Goal: Information Seeking & Learning: Learn about a topic

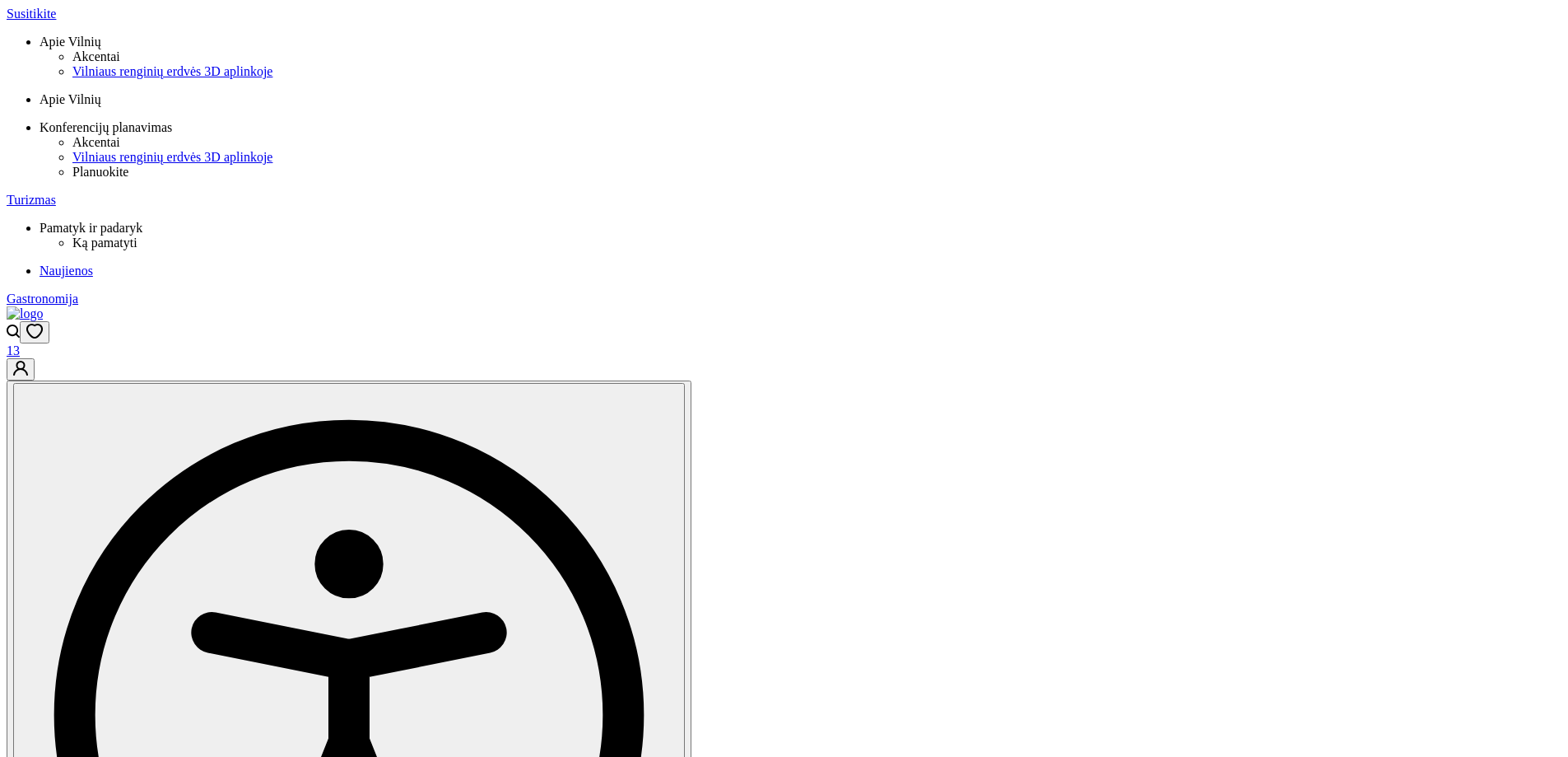
click at [19, 324] on icon "Open search modal" at bounding box center [12, 330] width 13 height 13
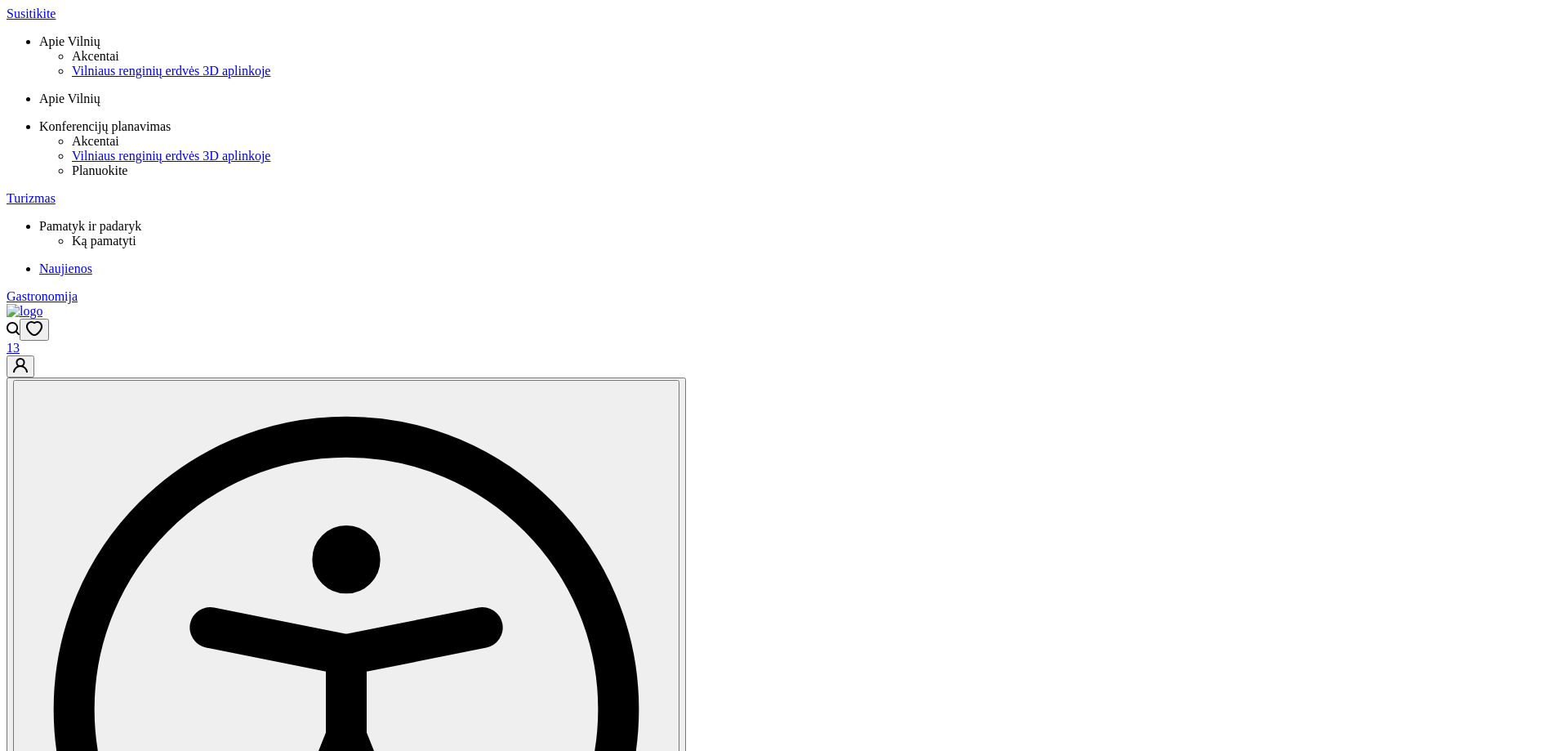
type input "reloca"
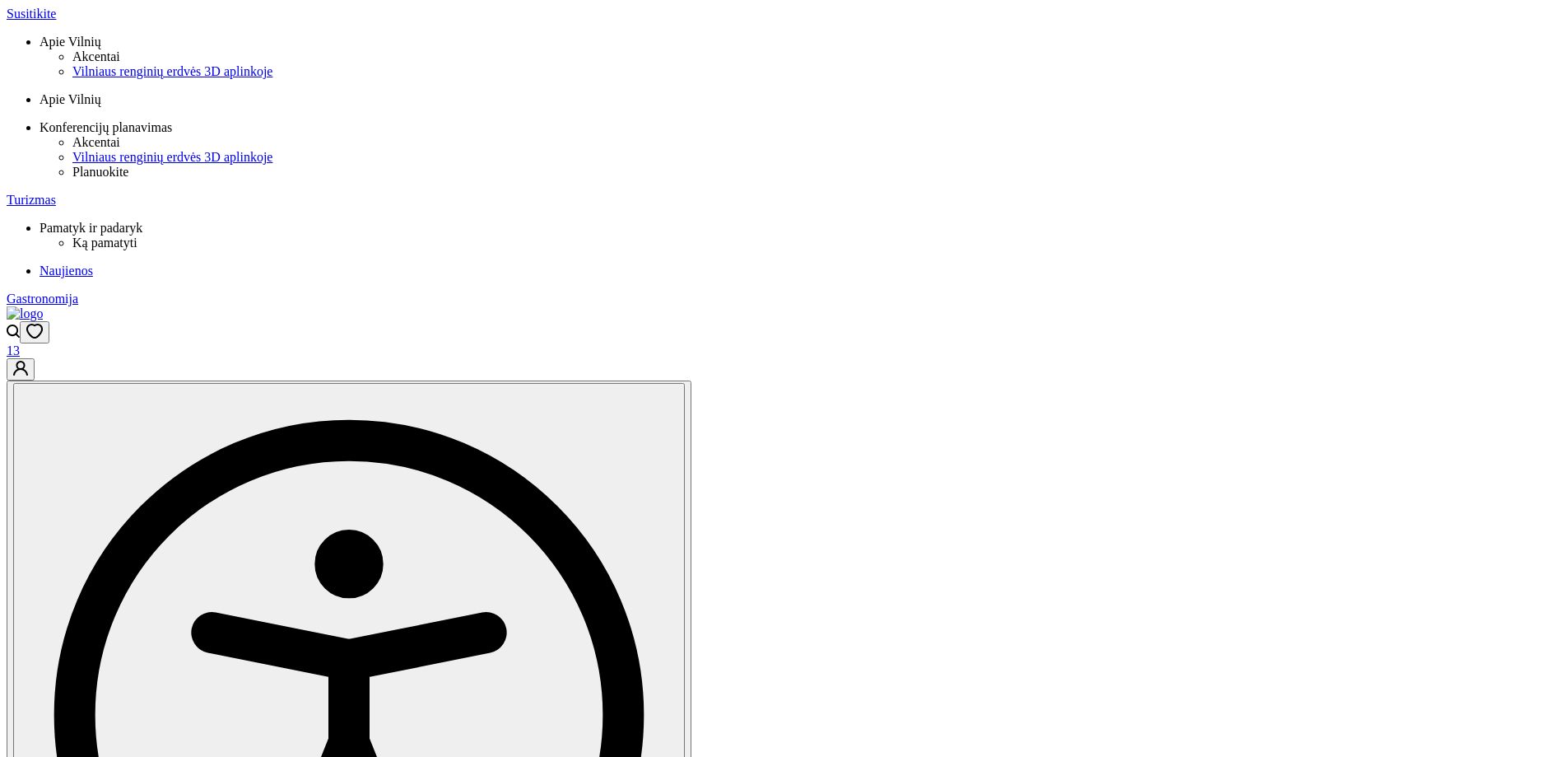
type input "relocation"
click at [1234, 69] on button "En" at bounding box center [1222, 61] width 26 height 18
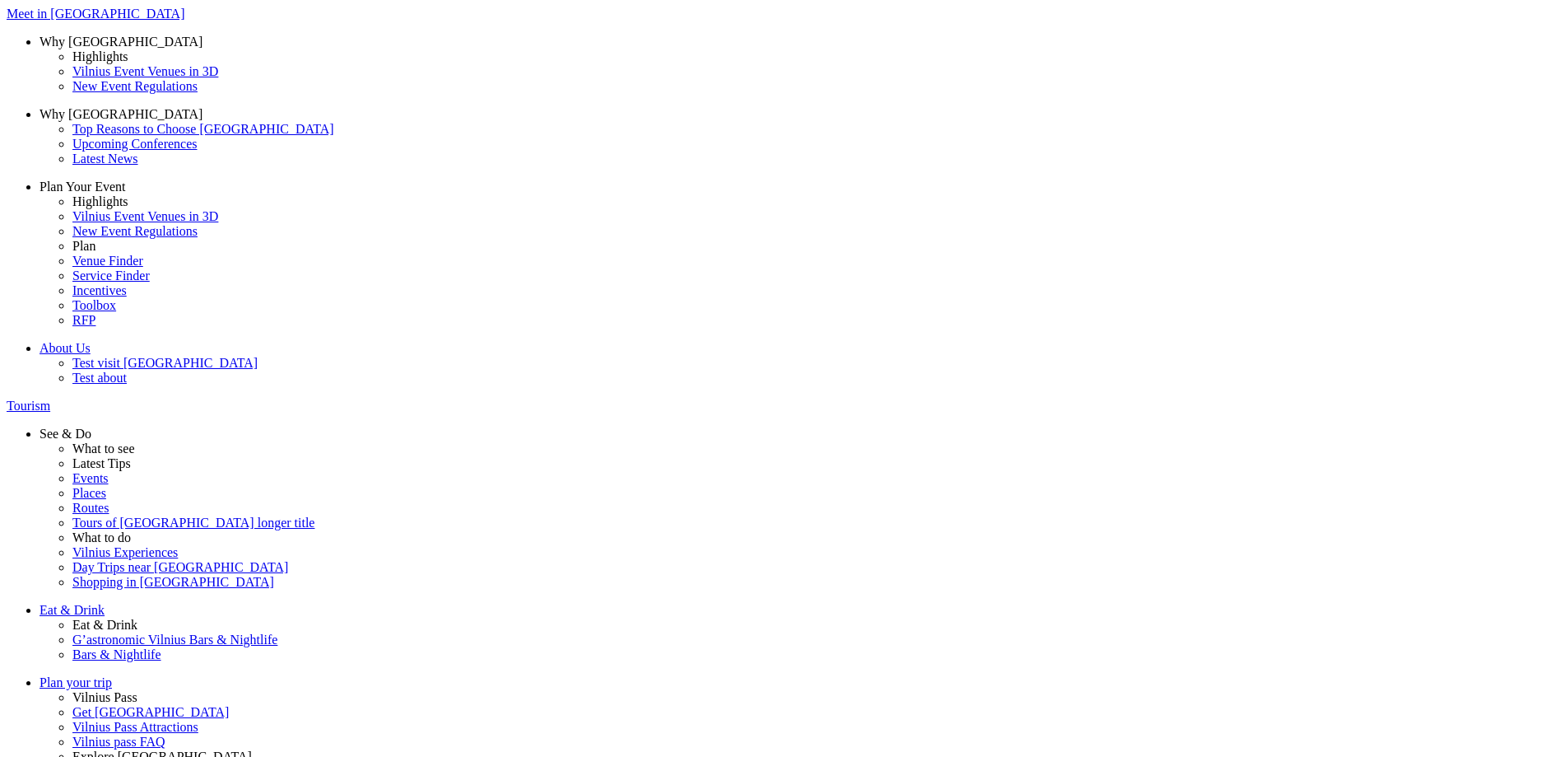
type input "reloca"
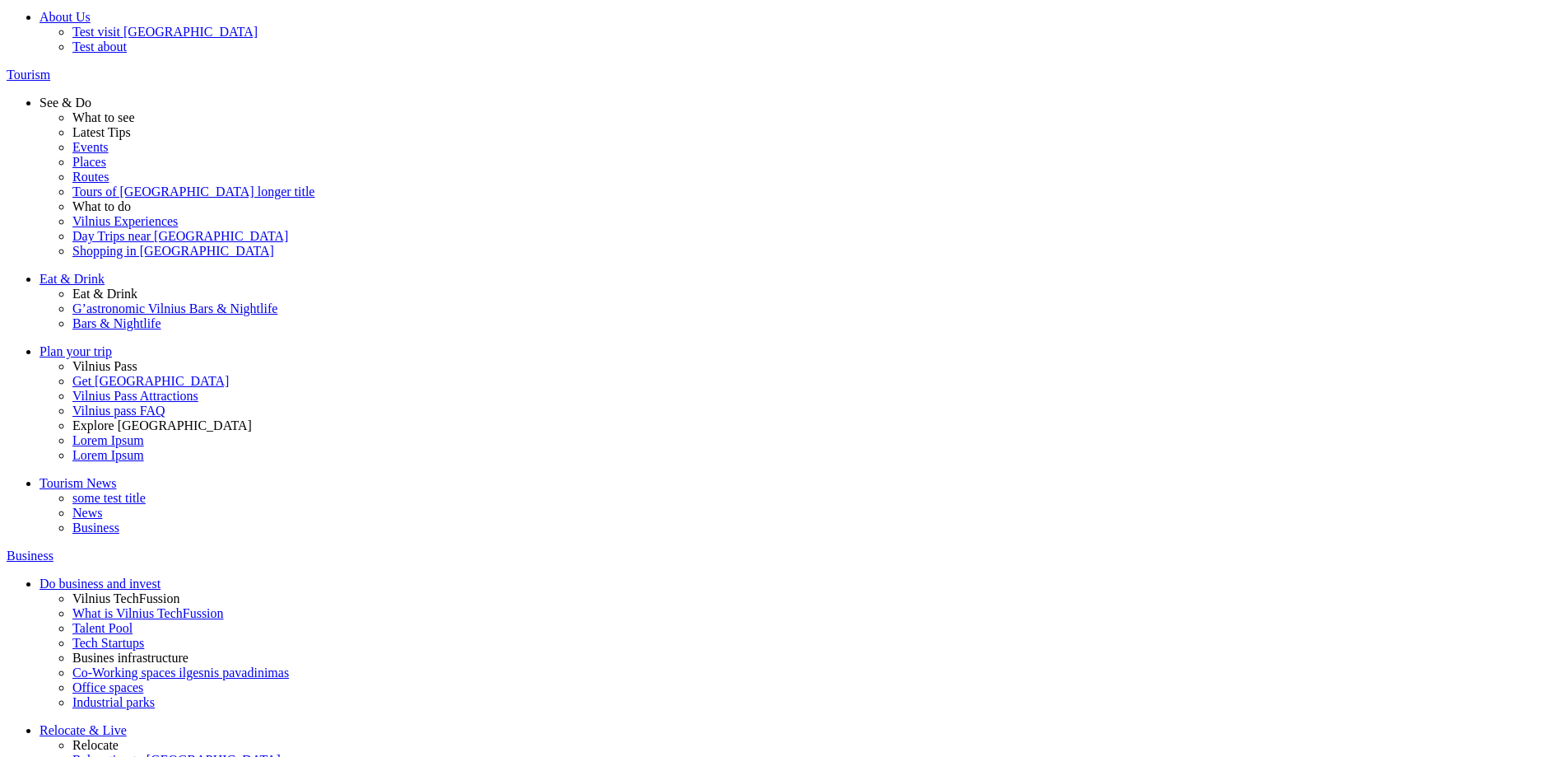
scroll to position [412, 0]
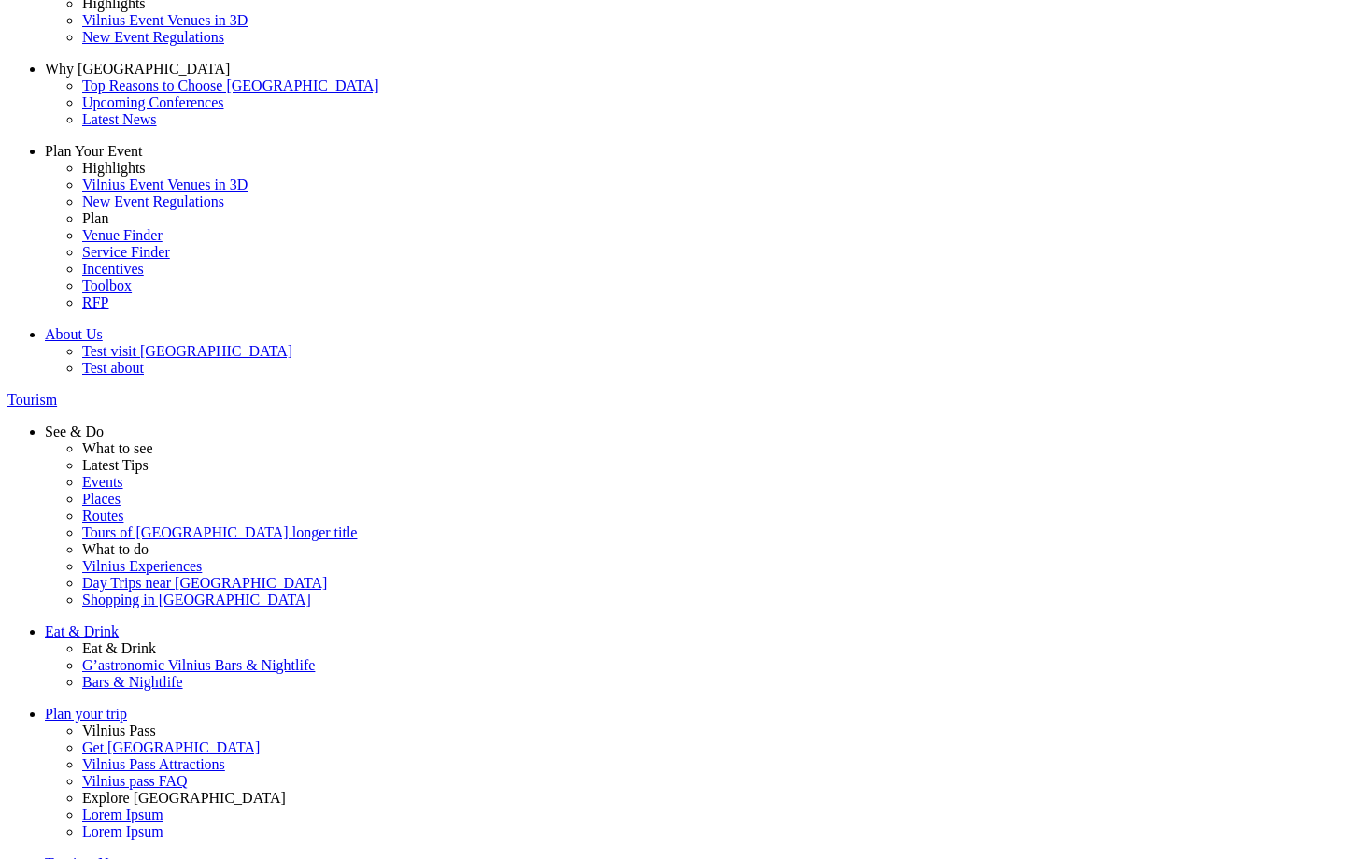
scroll to position [93, 0]
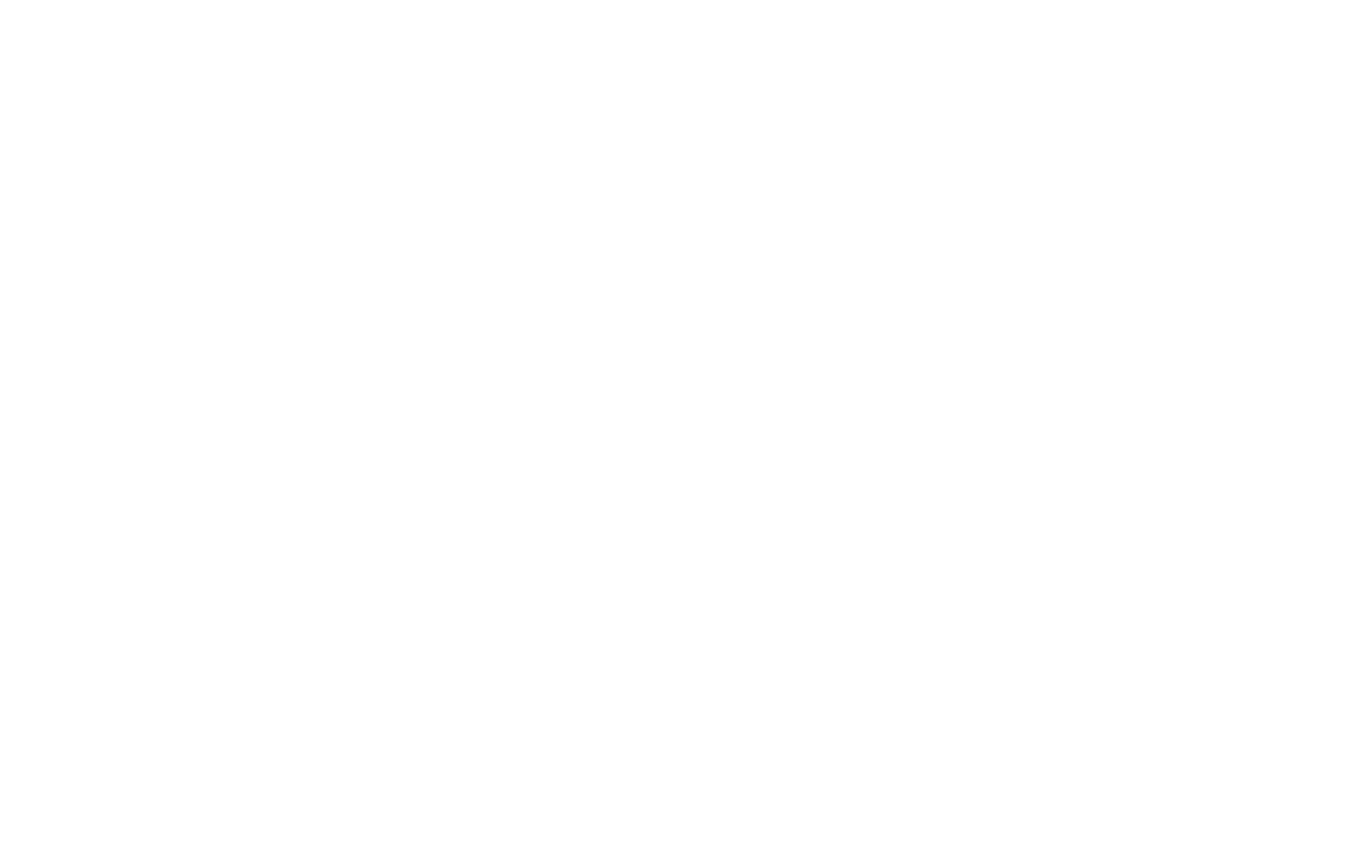
scroll to position [0, 0]
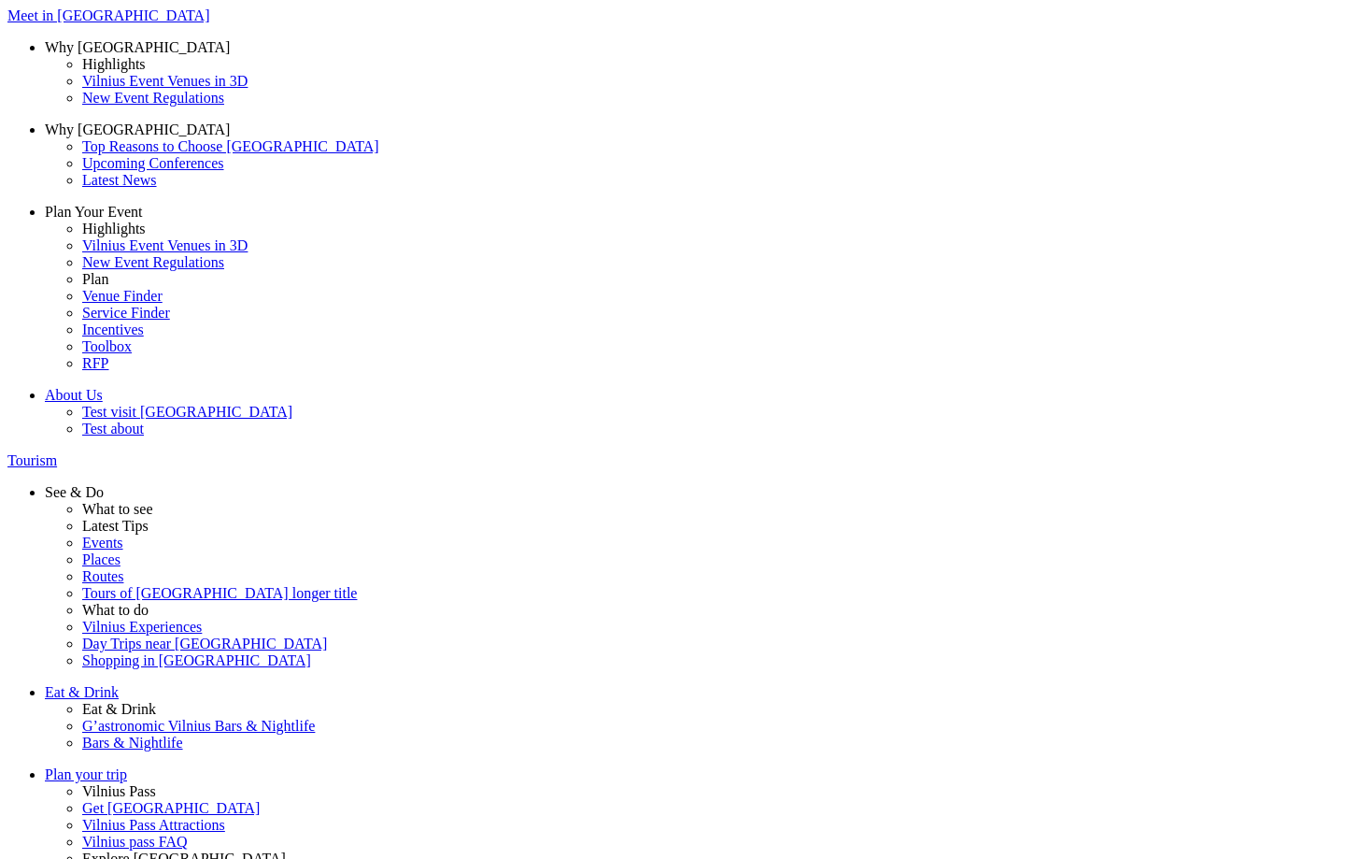
click at [0, 0] on span "My spouse" at bounding box center [0, 0] width 0 height 0
click at [0, 0] on input "My spouse" at bounding box center [0, 0] width 0 height 0
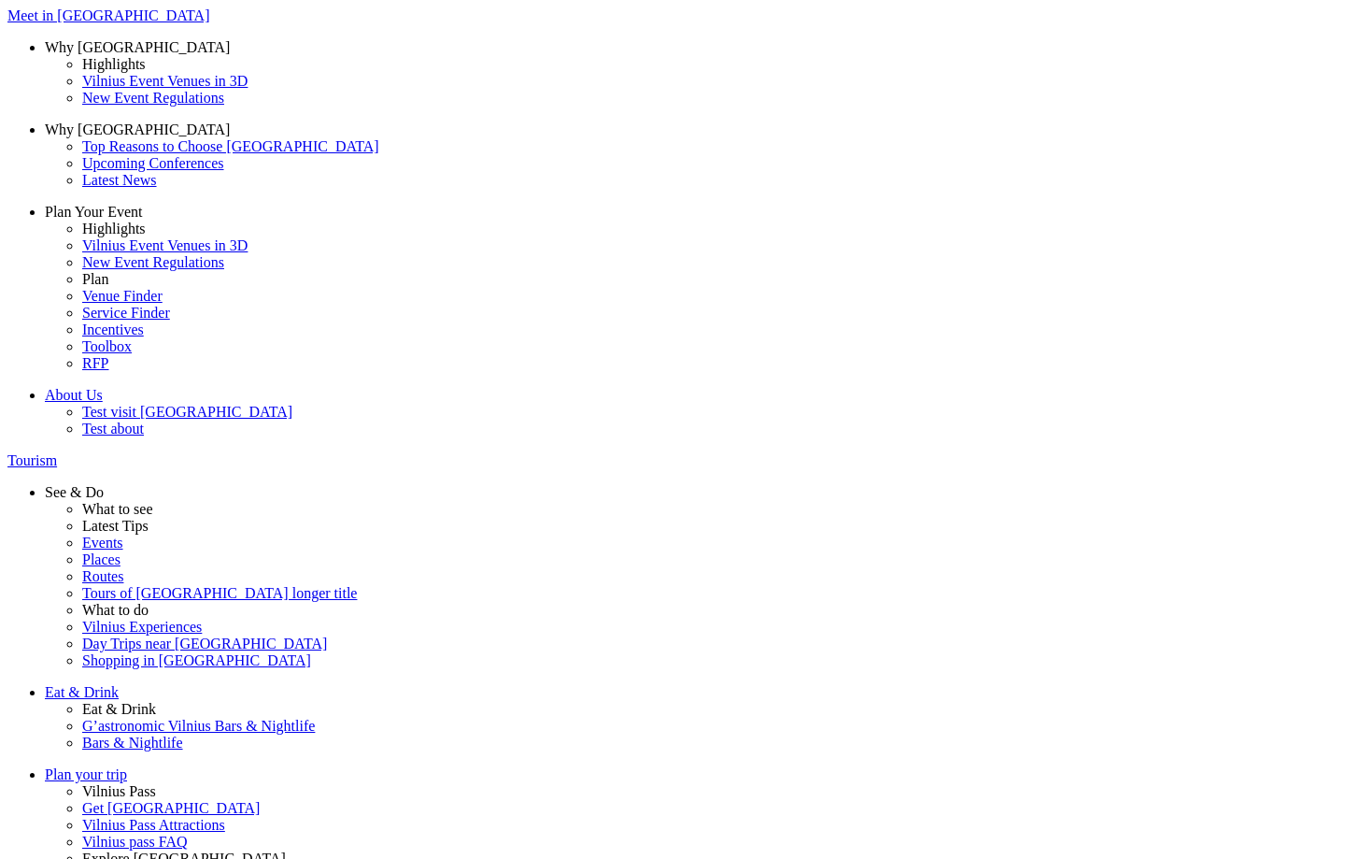
click at [0, 0] on span "My preschool children" at bounding box center [0, 0] width 0 height 0
click at [0, 0] on input "My preschool children" at bounding box center [0, 0] width 0 height 0
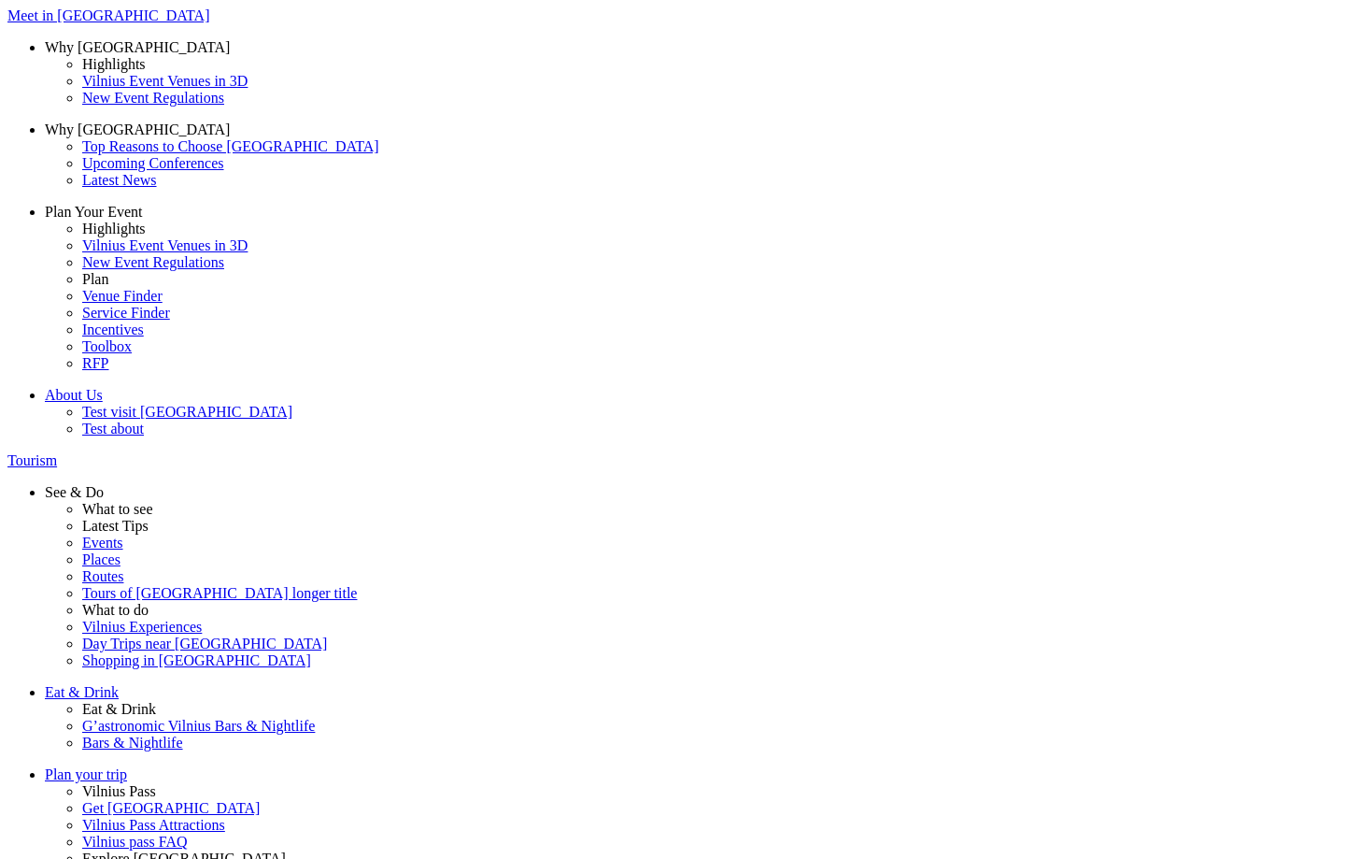
click at [0, 0] on span "My pet" at bounding box center [0, 0] width 0 height 0
click at [0, 0] on input "My pet" at bounding box center [0, 0] width 0 height 0
